Goal: Information Seeking & Learning: Learn about a topic

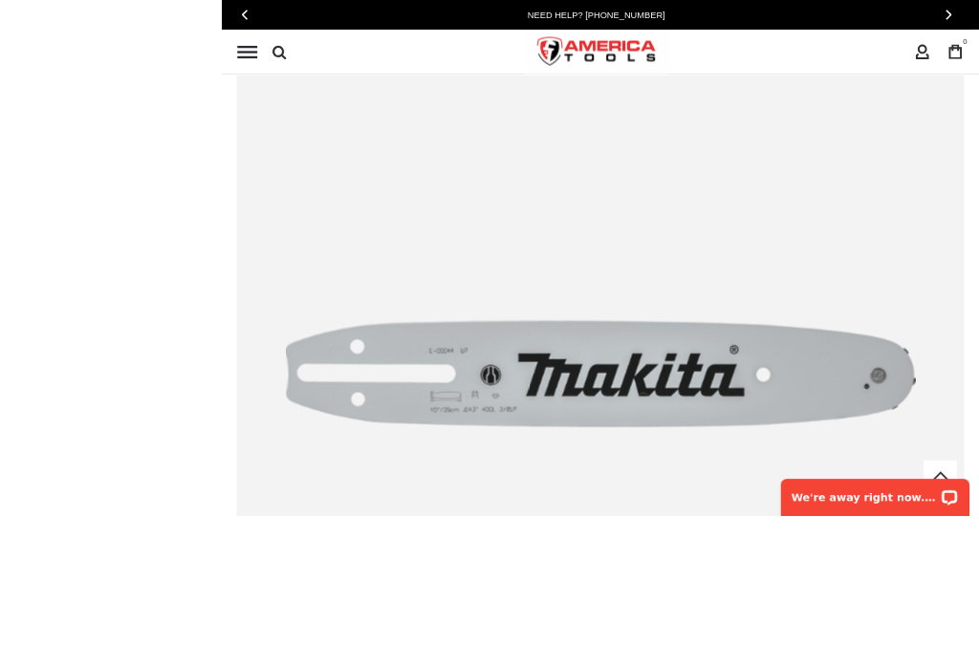
scroll to position [538, 0]
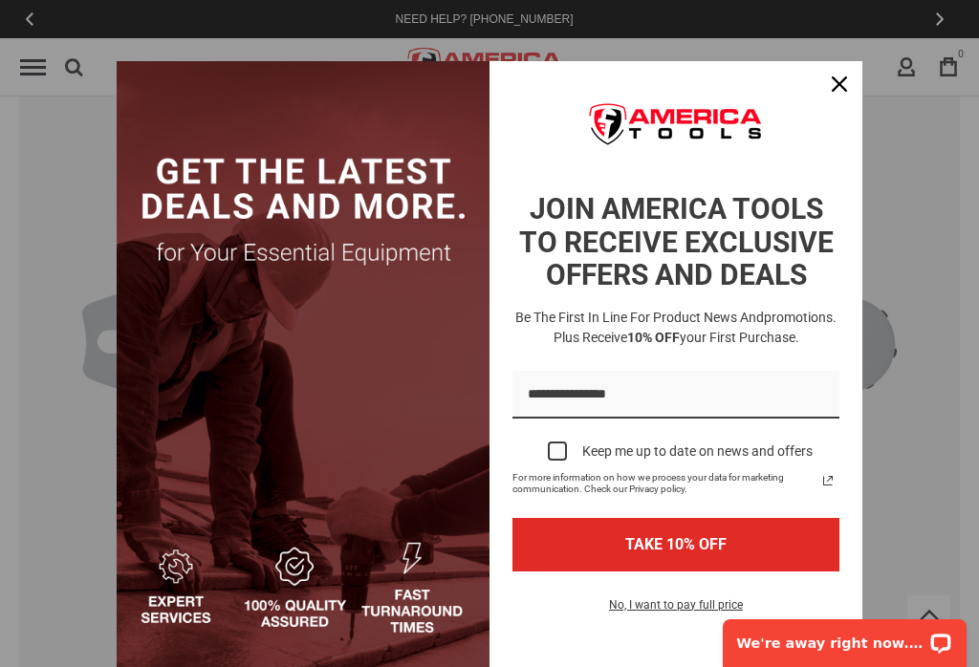
click at [852, 89] on div "Close" at bounding box center [839, 84] width 31 height 31
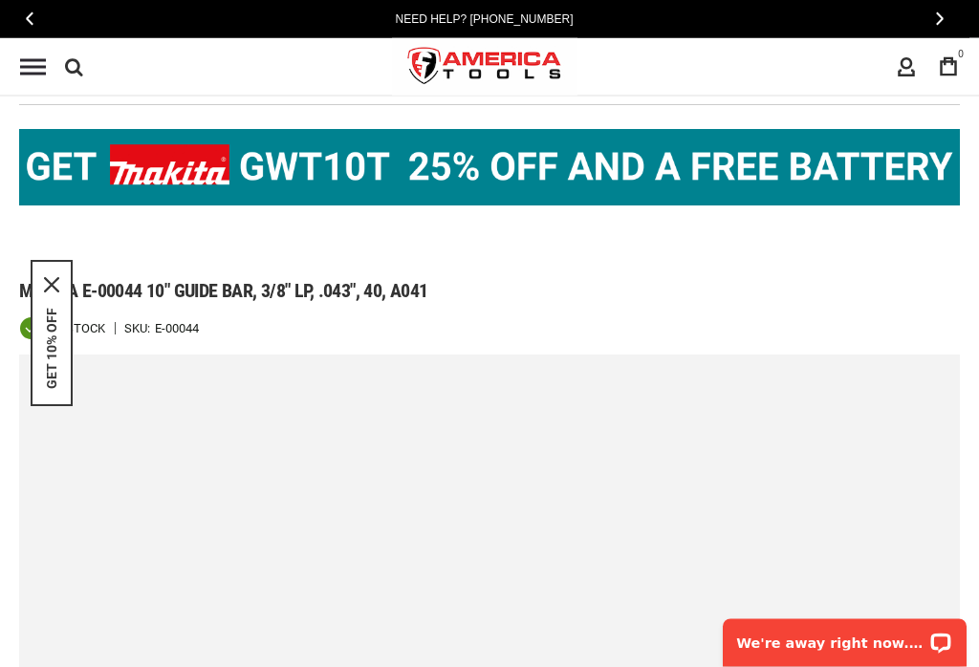
scroll to position [54, 0]
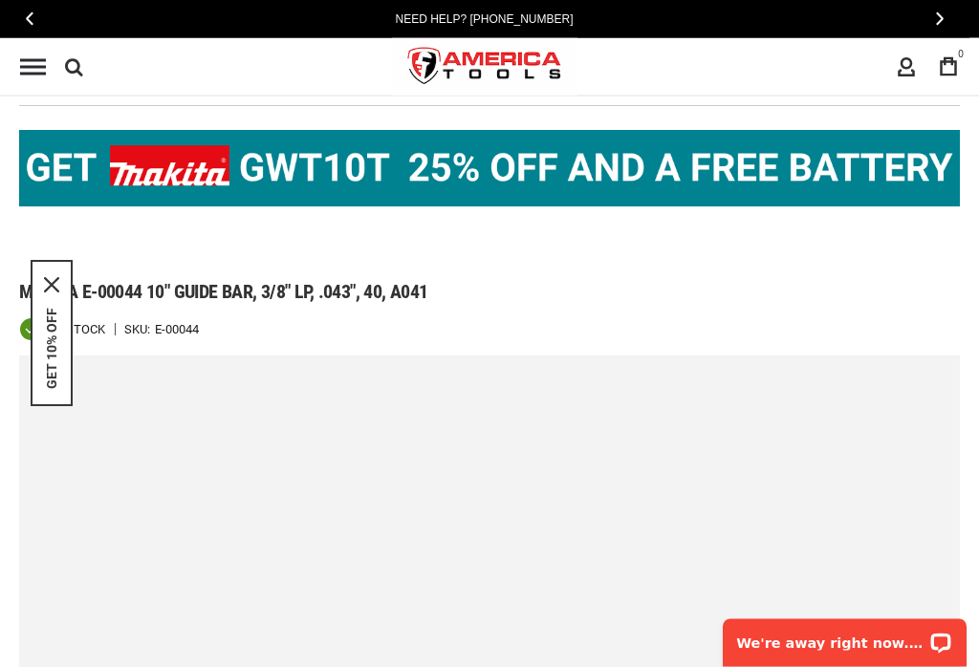
click at [453, 174] on img at bounding box center [489, 169] width 941 height 76
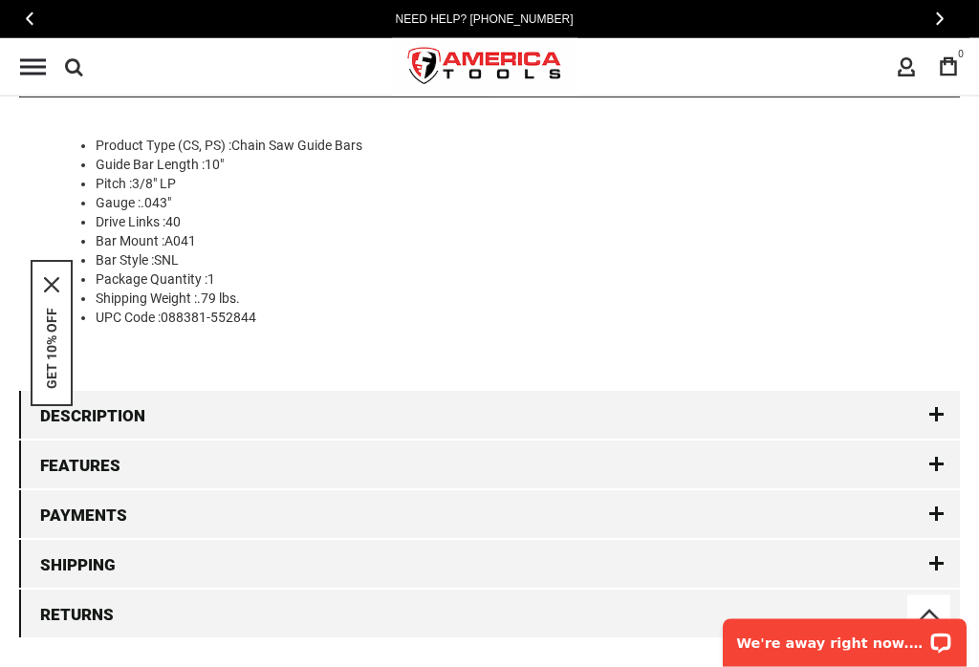
scroll to position [2770, 0]
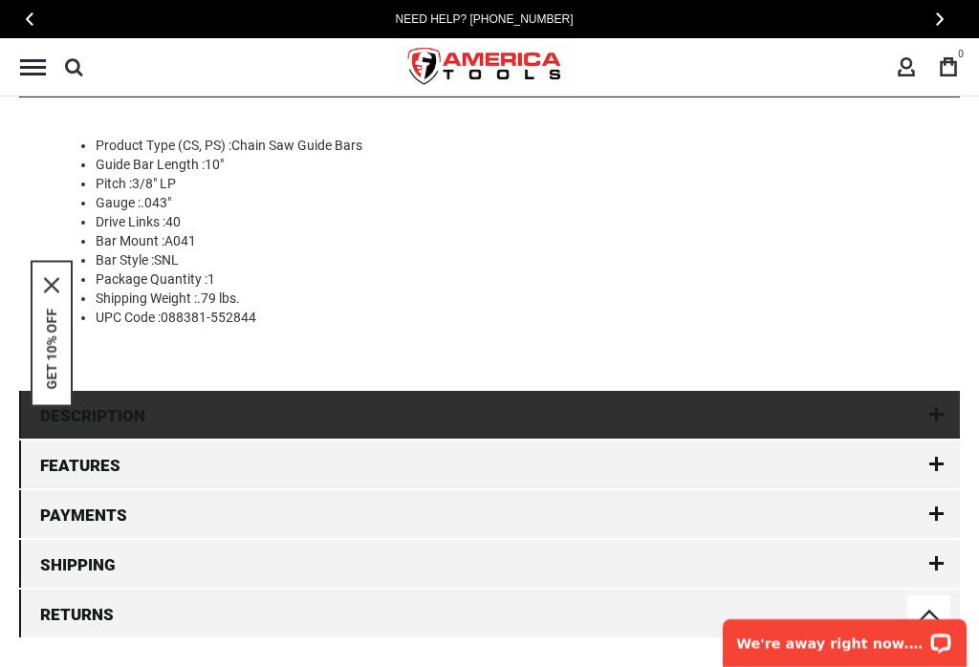
click at [946, 406] on link "Description" at bounding box center [489, 415] width 941 height 48
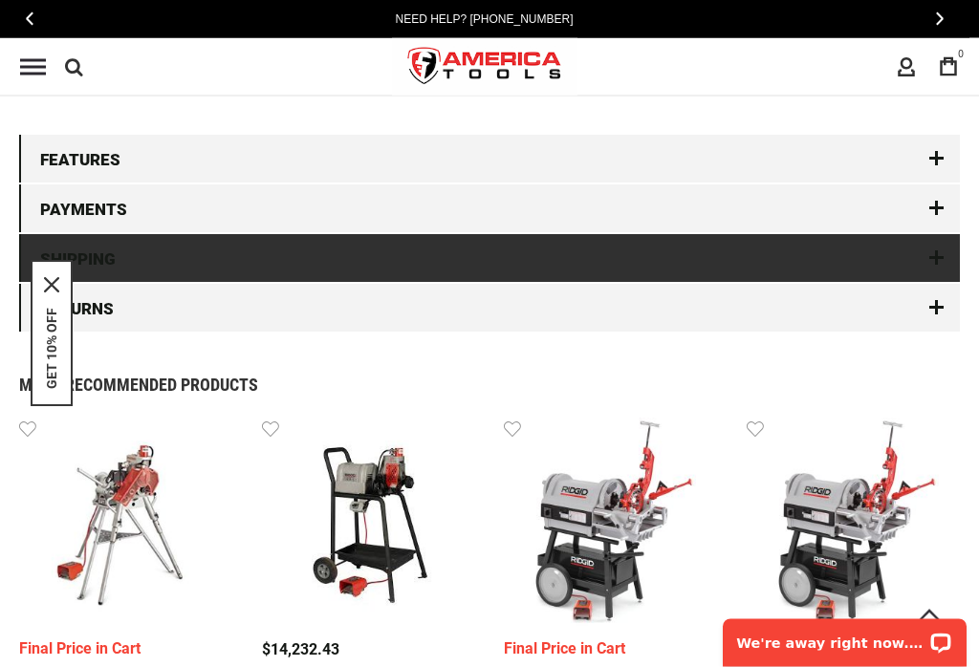
scroll to position [2891, 0]
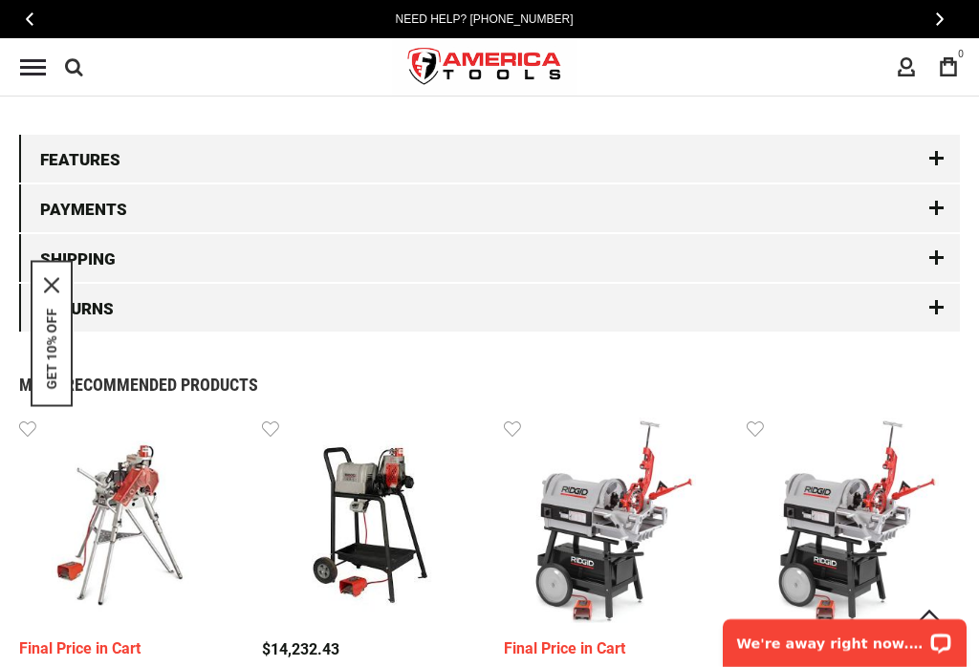
click at [895, 382] on div "Most Recommended Products" at bounding box center [489, 385] width 941 height 17
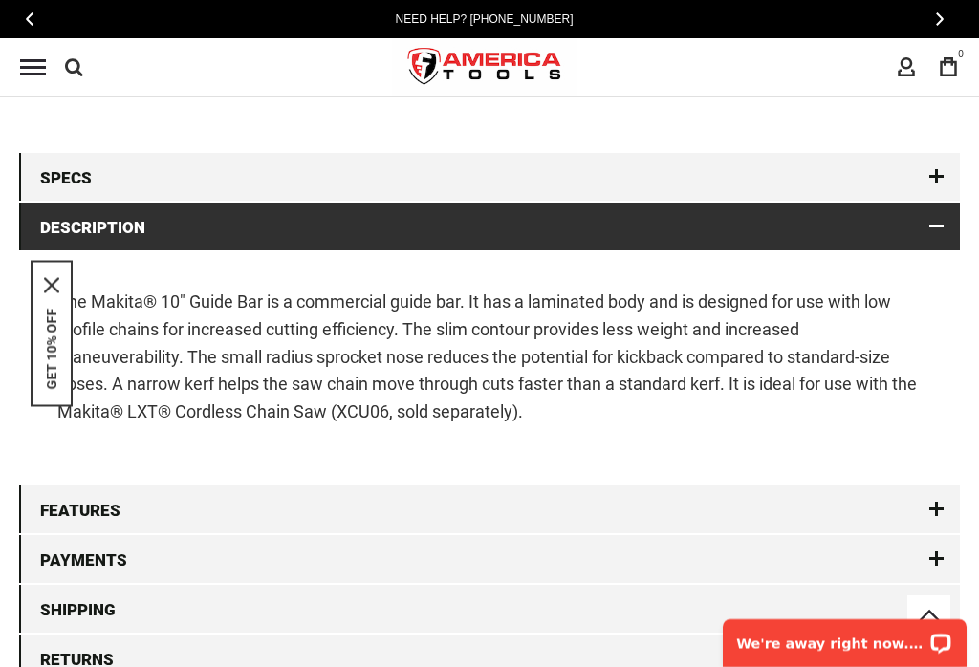
scroll to position [2526, 0]
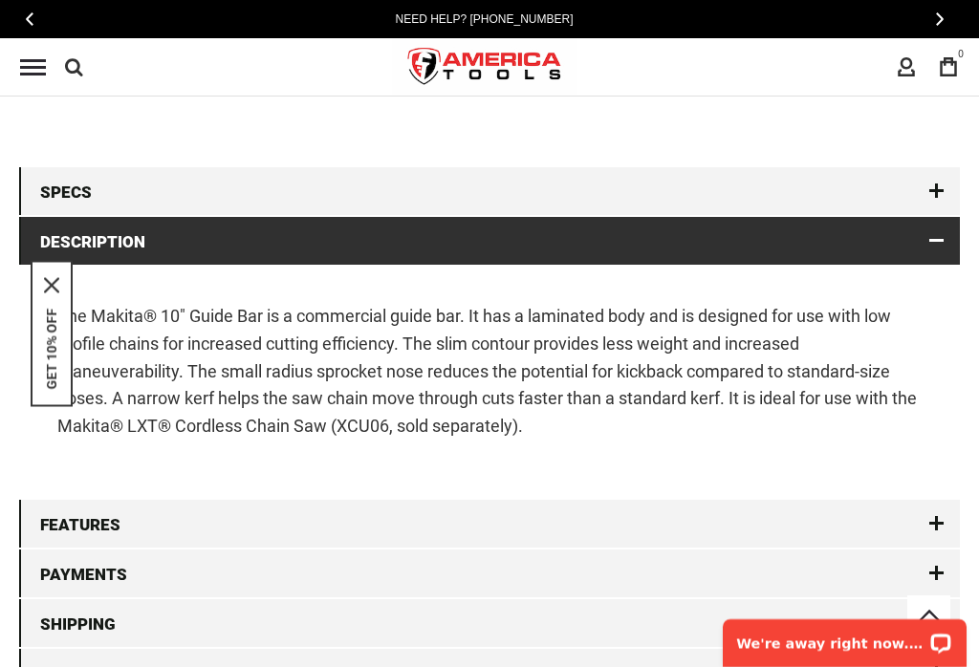
click at [945, 237] on link "Description" at bounding box center [489, 241] width 941 height 48
click at [932, 241] on link "Description" at bounding box center [489, 241] width 941 height 48
click at [927, 246] on link "Description" at bounding box center [489, 241] width 941 height 48
click at [954, 251] on link "Description" at bounding box center [489, 241] width 941 height 48
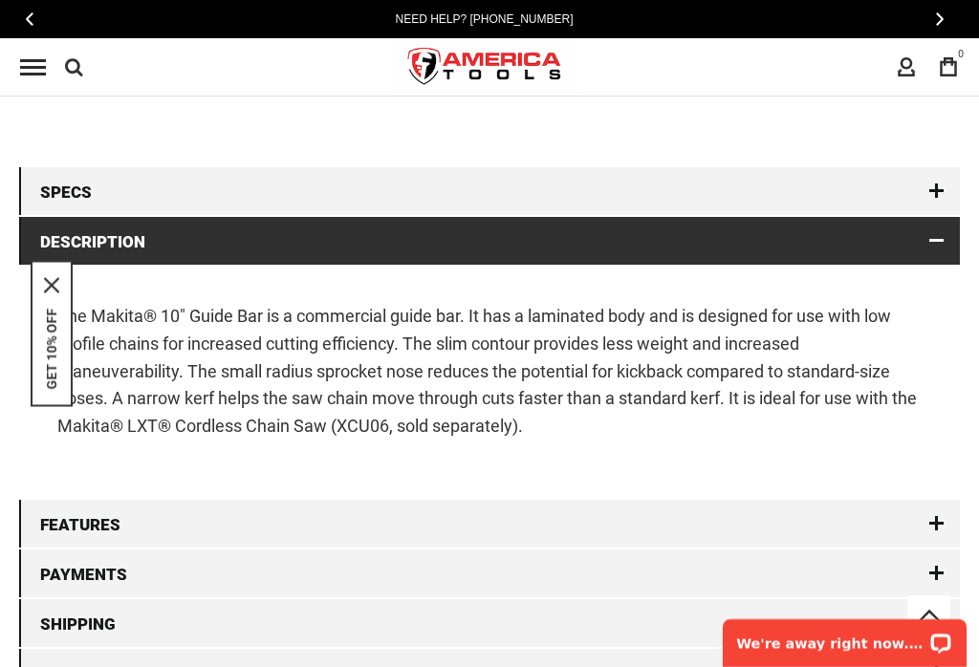
click at [923, 238] on link "Description" at bounding box center [489, 241] width 941 height 48
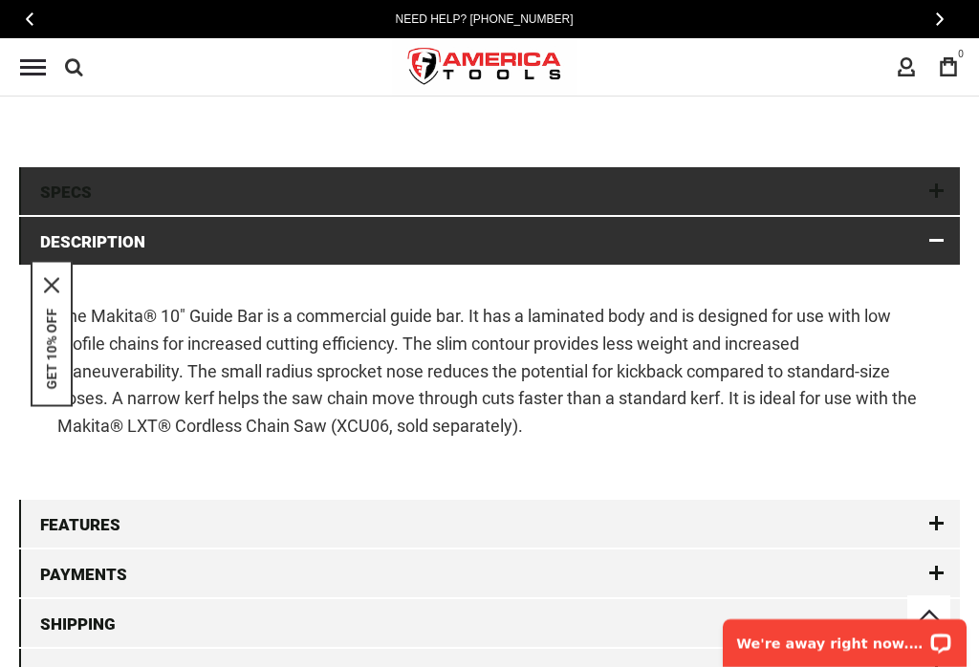
click at [937, 200] on link "Specs" at bounding box center [489, 191] width 941 height 48
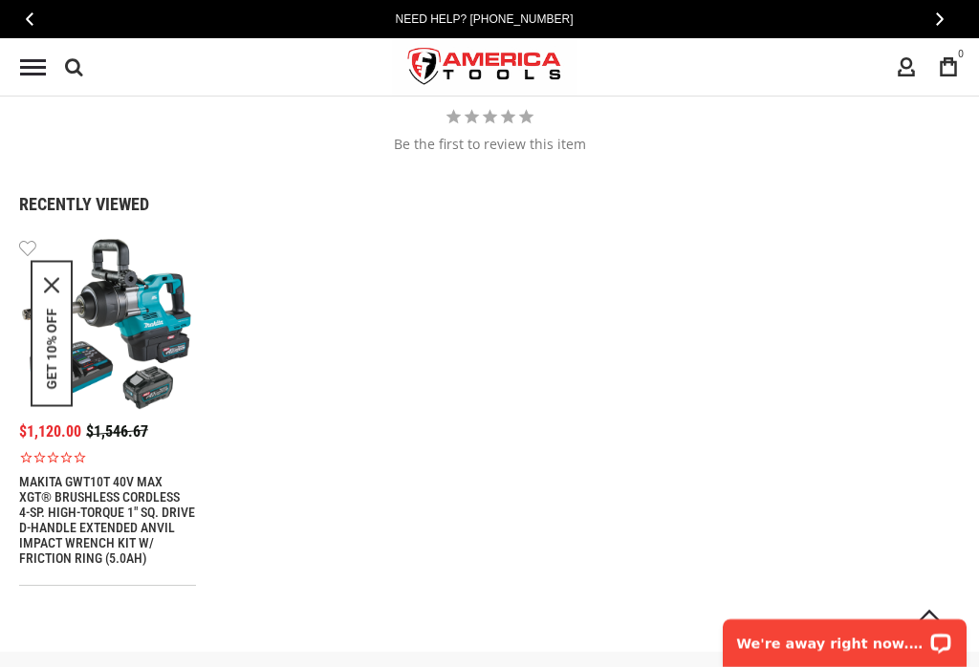
scroll to position [3810, 0]
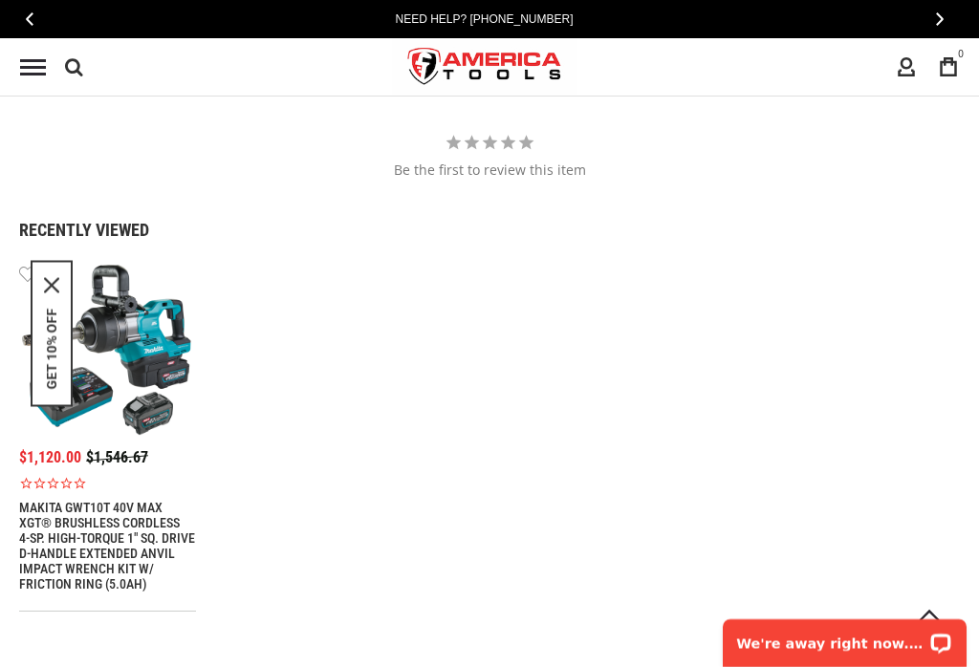
click at [65, 284] on div "GET 10% OFF" at bounding box center [52, 334] width 42 height 146
click at [55, 350] on button "GET 10% OFF" at bounding box center [51, 349] width 15 height 81
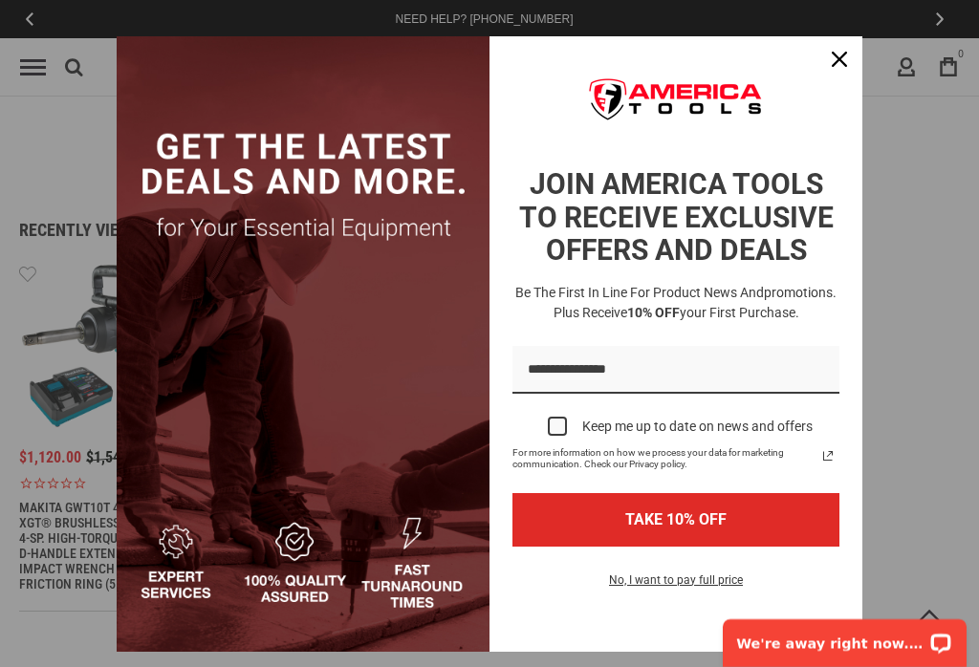
scroll to position [44, 0]
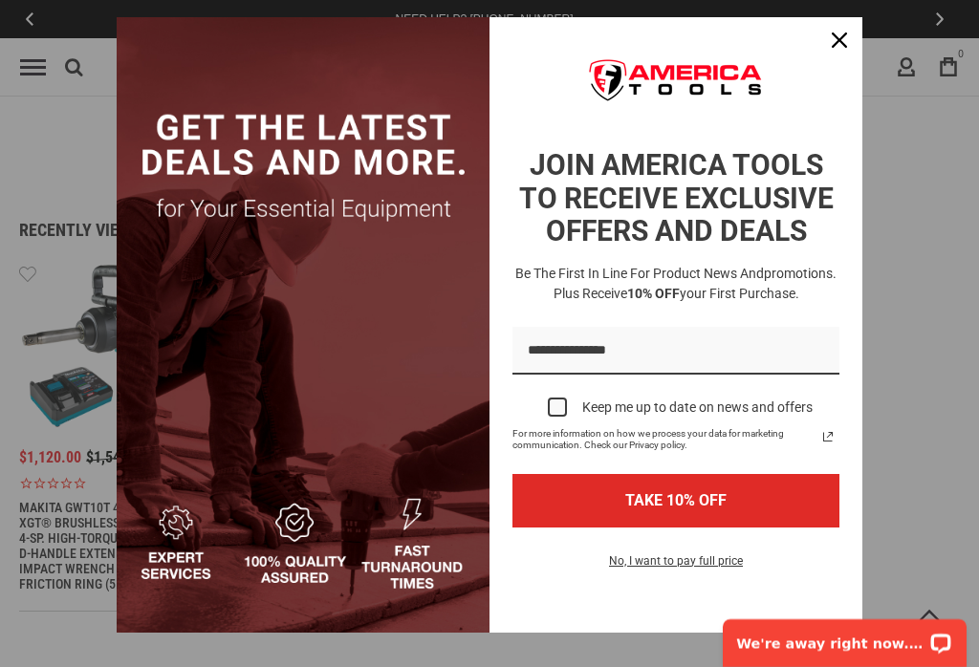
click at [841, 38] on icon "close icon" at bounding box center [839, 40] width 15 height 15
